Goal: Complete application form

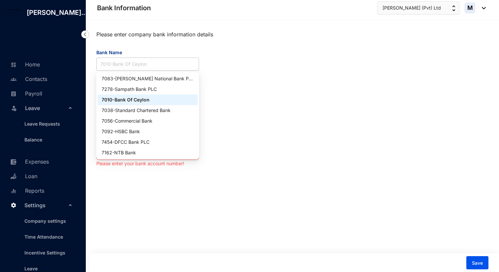
scroll to position [99, 0]
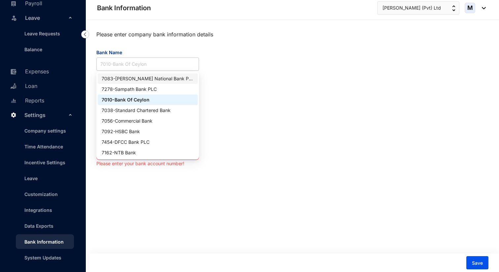
click at [149, 77] on div "7083 - [PERSON_NAME] National Bank PLC" at bounding box center [148, 78] width 92 height 7
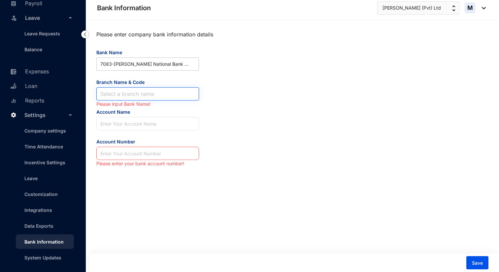
click at [145, 92] on input "Branch Name & Code" at bounding box center [147, 93] width 95 height 13
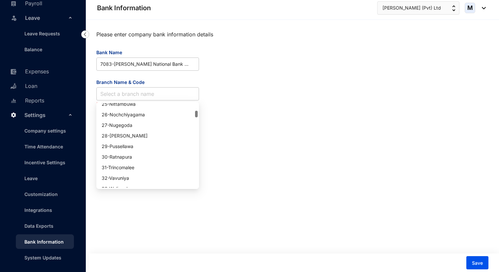
scroll to position [248, 0]
click at [139, 96] on input "Branch Name & Code" at bounding box center [147, 93] width 95 height 13
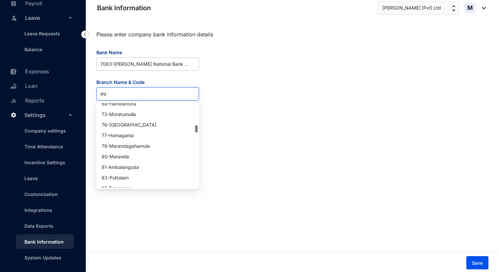
scroll to position [0, 0]
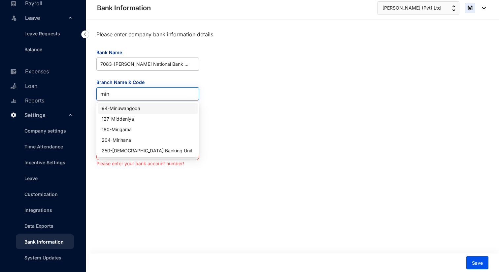
type input "minu"
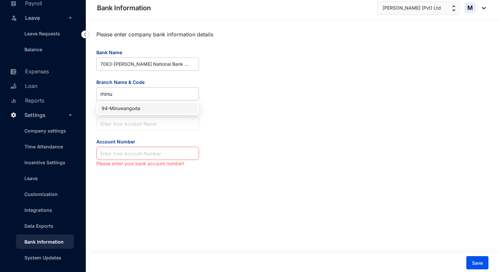
click at [139, 112] on div "94 - [GEOGRAPHIC_DATA]" at bounding box center [148, 108] width 92 height 7
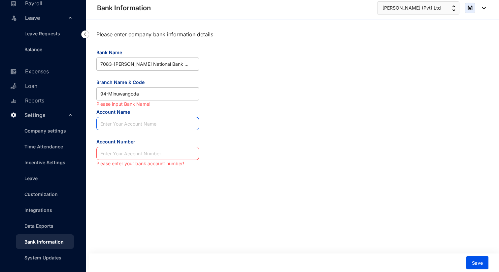
click at [140, 123] on input "Account Name" at bounding box center [147, 123] width 103 height 13
click at [141, 125] on input "Account Name" at bounding box center [147, 123] width 103 height 13
type input "[PERSON_NAME]"
click at [137, 152] on input "Account Number" at bounding box center [147, 153] width 103 height 13
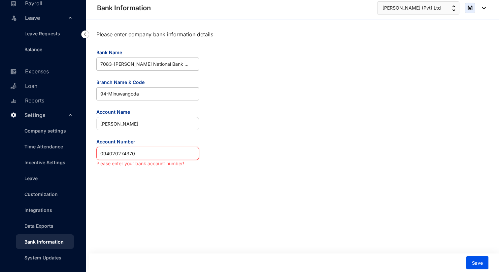
type input "094020274370"
click at [171, 180] on div "Please enter company bank information details Bank Name 7083 - [PERSON_NAME] Na…" at bounding box center [292, 146] width 413 height 252
click at [483, 261] on button "Save" at bounding box center [478, 262] width 22 height 13
